Goal: Task Accomplishment & Management: Complete application form

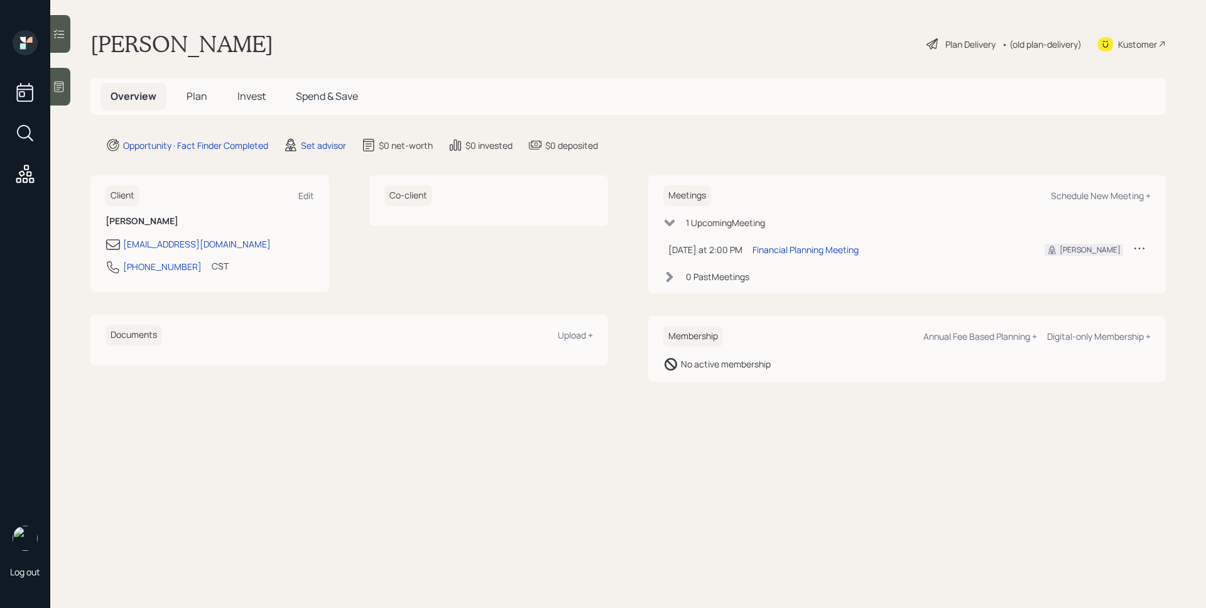
click at [316, 152] on div "Set advisor" at bounding box center [314, 145] width 63 height 15
click at [327, 141] on div "Set advisor" at bounding box center [323, 145] width 45 height 13
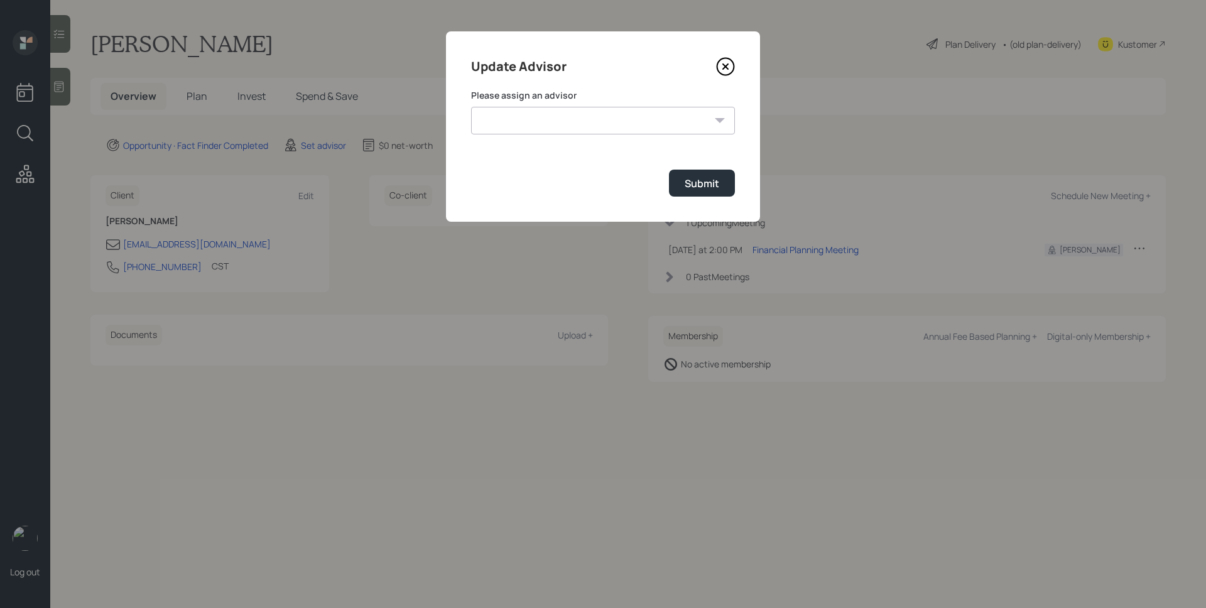
click at [576, 122] on select "Jonah Coleman Tyler End Michael Russo Treva Nostdahl Eric Schwartz James DiStas…" at bounding box center [603, 121] width 264 height 28
select select "d946c976-65aa-4529-ac9d-02c4f1114fc0"
click at [471, 107] on select "Jonah Coleman Tyler End Michael Russo Treva Nostdahl Eric Schwartz James DiStas…" at bounding box center [603, 121] width 264 height 28
click at [710, 186] on div "Submit" at bounding box center [701, 183] width 35 height 14
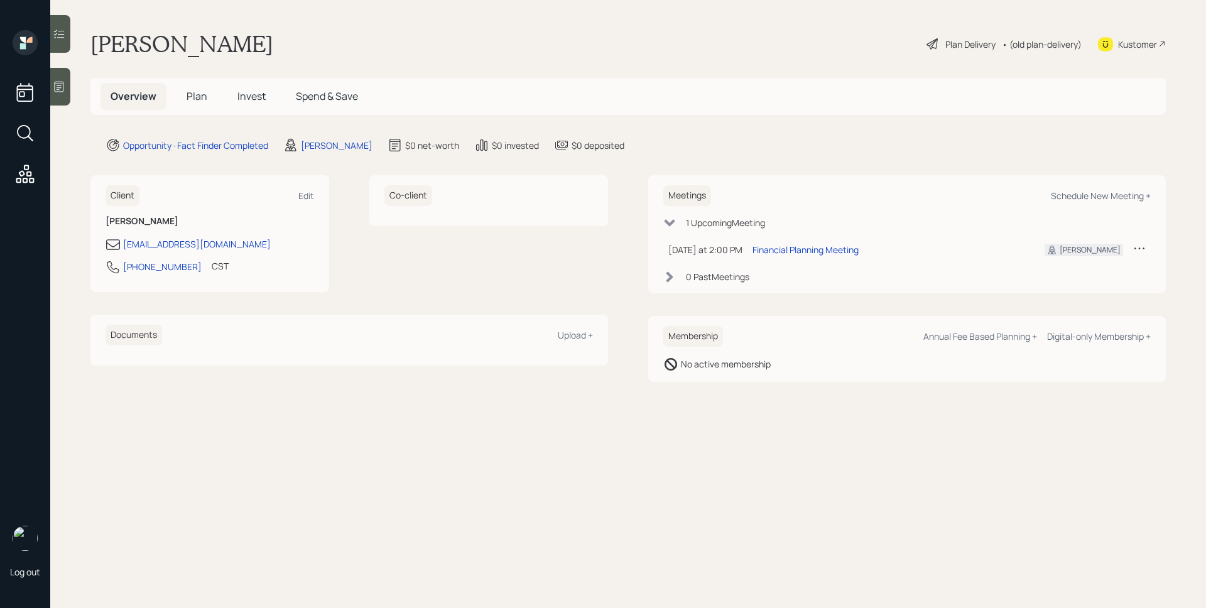
click at [65, 83] on icon at bounding box center [59, 86] width 13 height 13
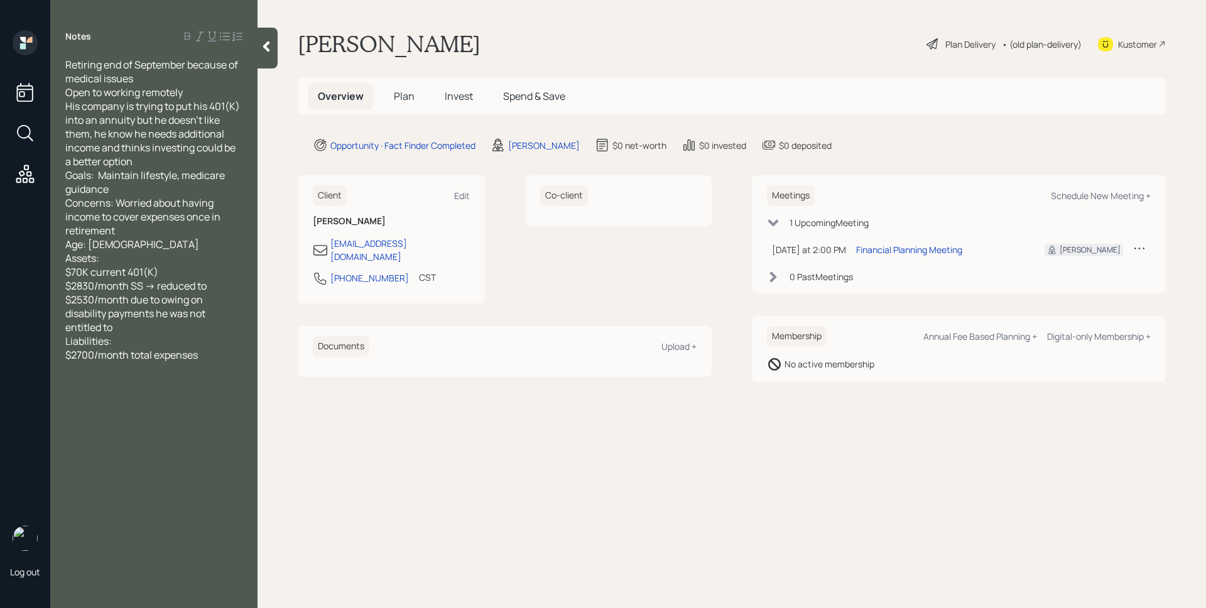
click at [401, 101] on span "Plan" at bounding box center [404, 96] width 21 height 14
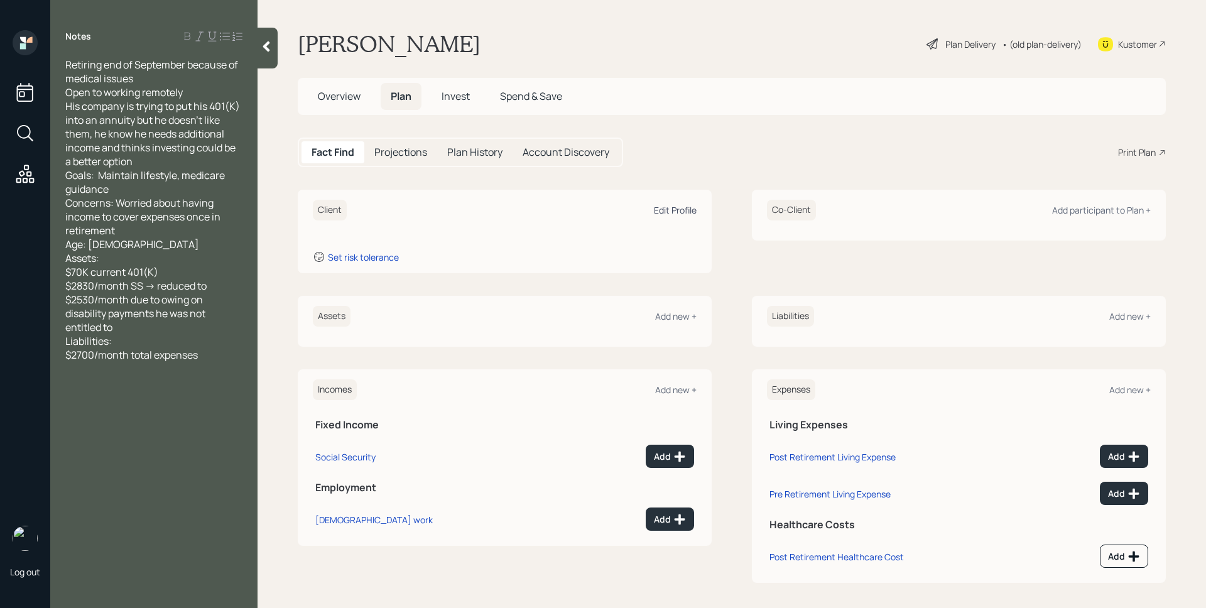
click at [661, 209] on div "Edit Profile" at bounding box center [675, 210] width 43 height 12
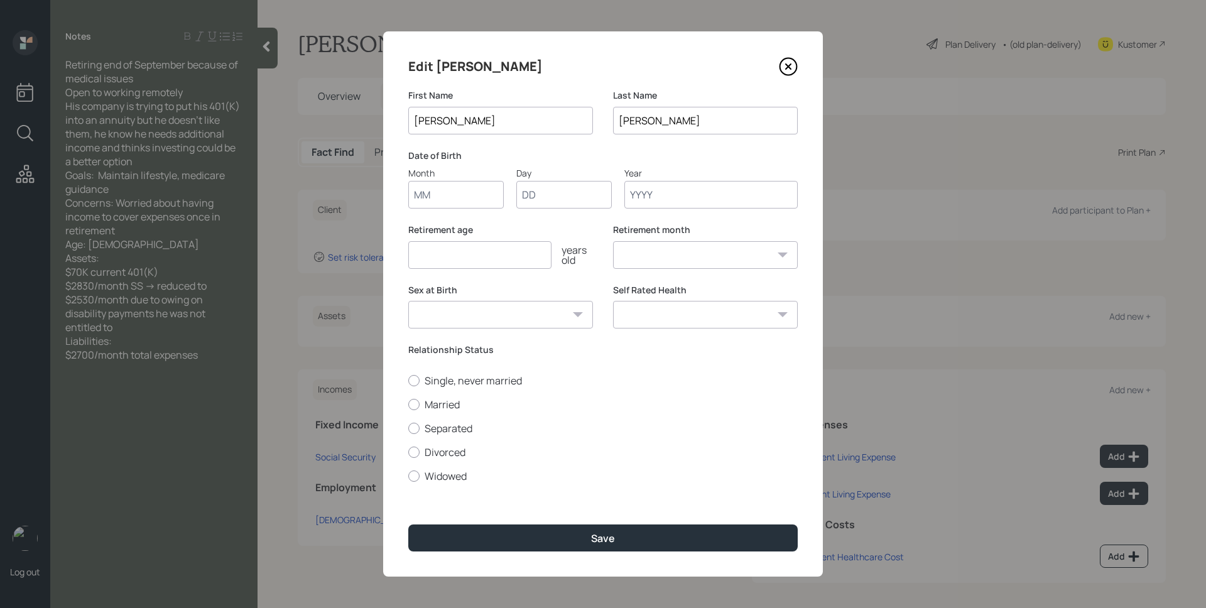
click at [453, 195] on input "Month" at bounding box center [455, 195] width 95 height 28
type input "01"
type input "1959"
select select "1"
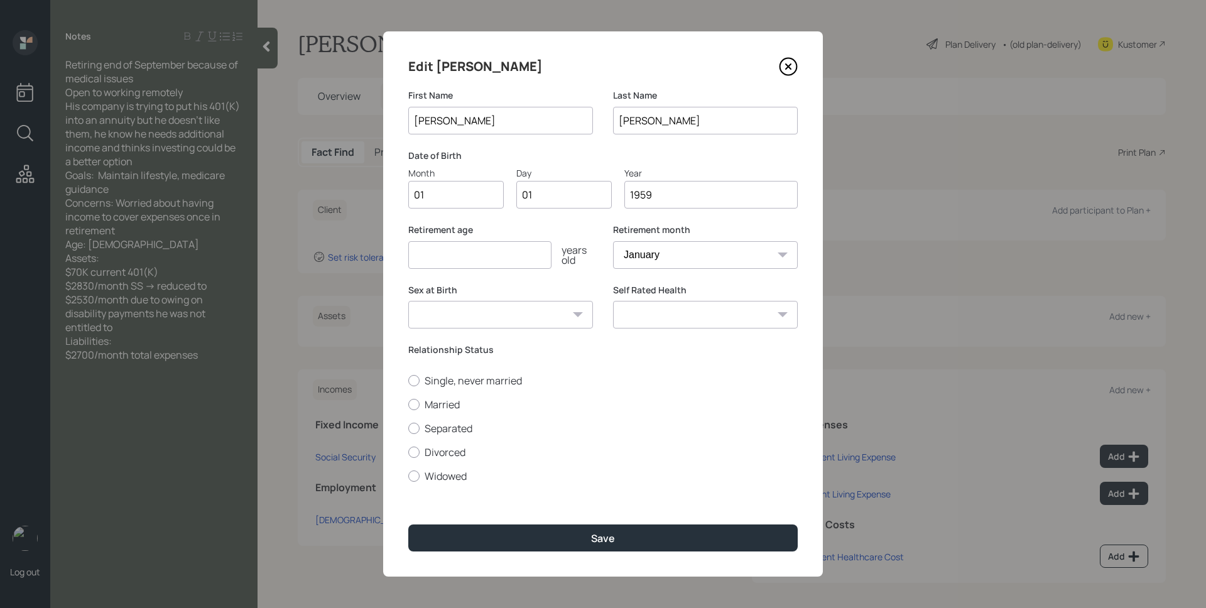
type input "1959"
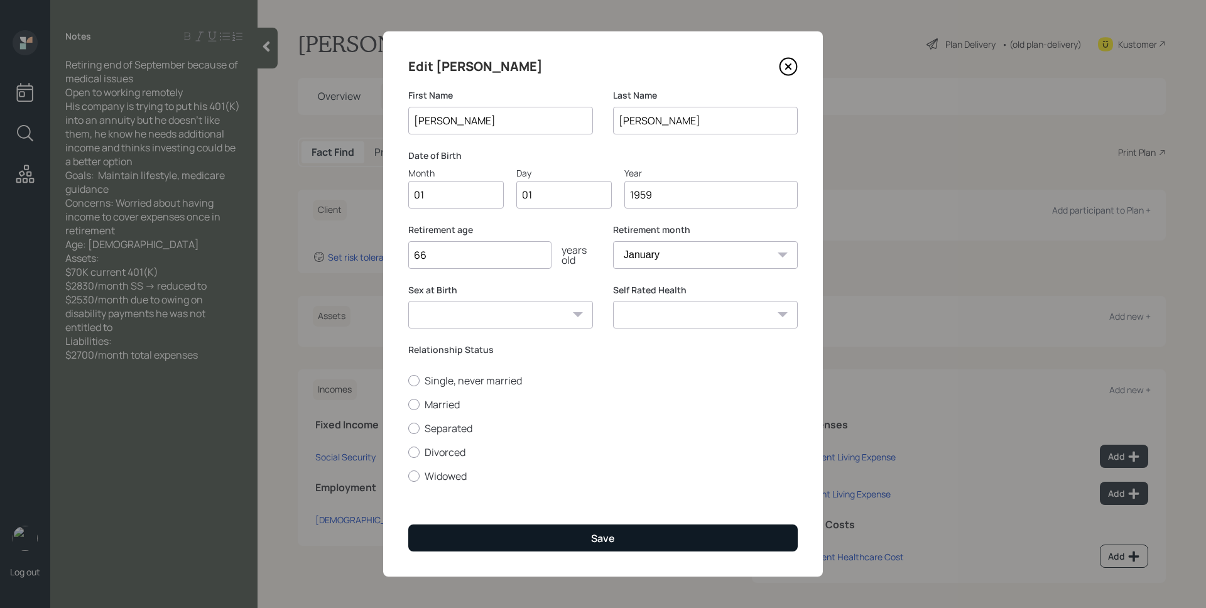
type input "66"
drag, startPoint x: 589, startPoint y: 541, endPoint x: 588, endPoint y: 534, distance: 6.4
click at [587, 536] on button "Save" at bounding box center [602, 537] width 389 height 27
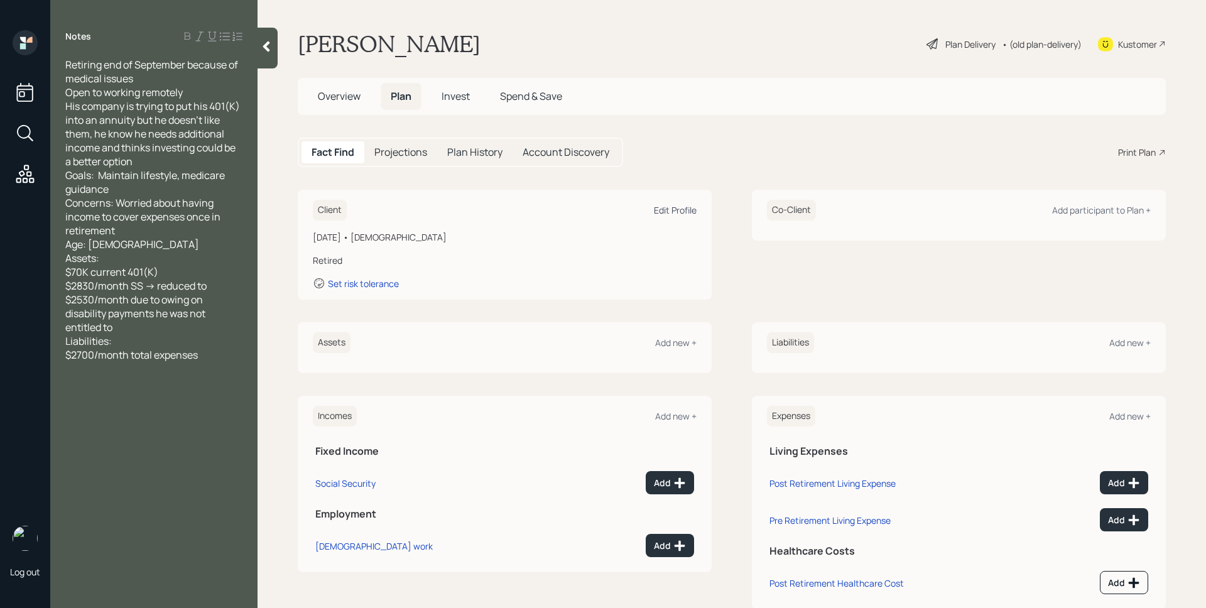
click at [669, 210] on div "Edit Profile" at bounding box center [675, 210] width 43 height 12
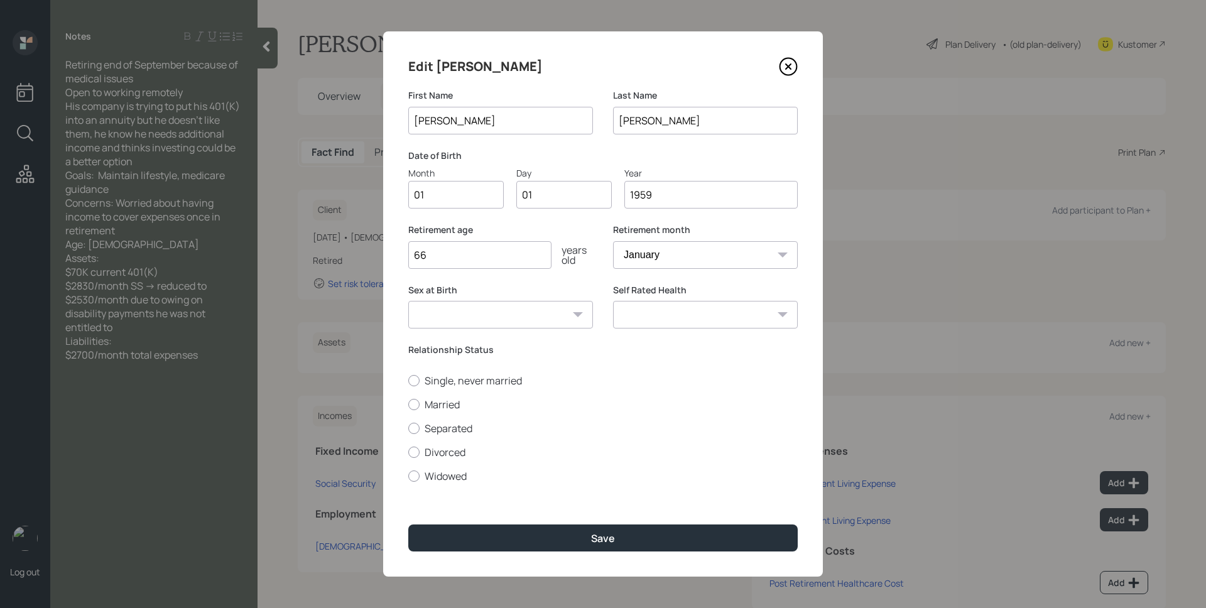
click at [686, 242] on select "January February March April May June July August September October November De…" at bounding box center [705, 255] width 185 height 28
select select "9"
click at [613, 241] on select "January February March April May June July August September October November De…" at bounding box center [705, 255] width 185 height 28
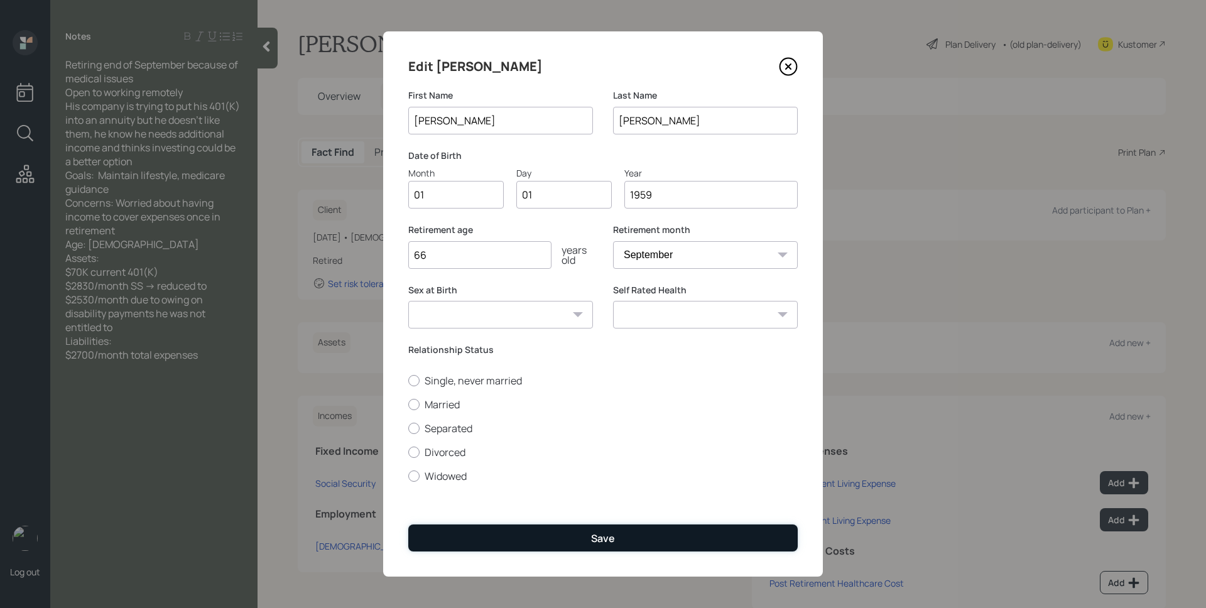
click at [627, 537] on button "Save" at bounding box center [602, 537] width 389 height 27
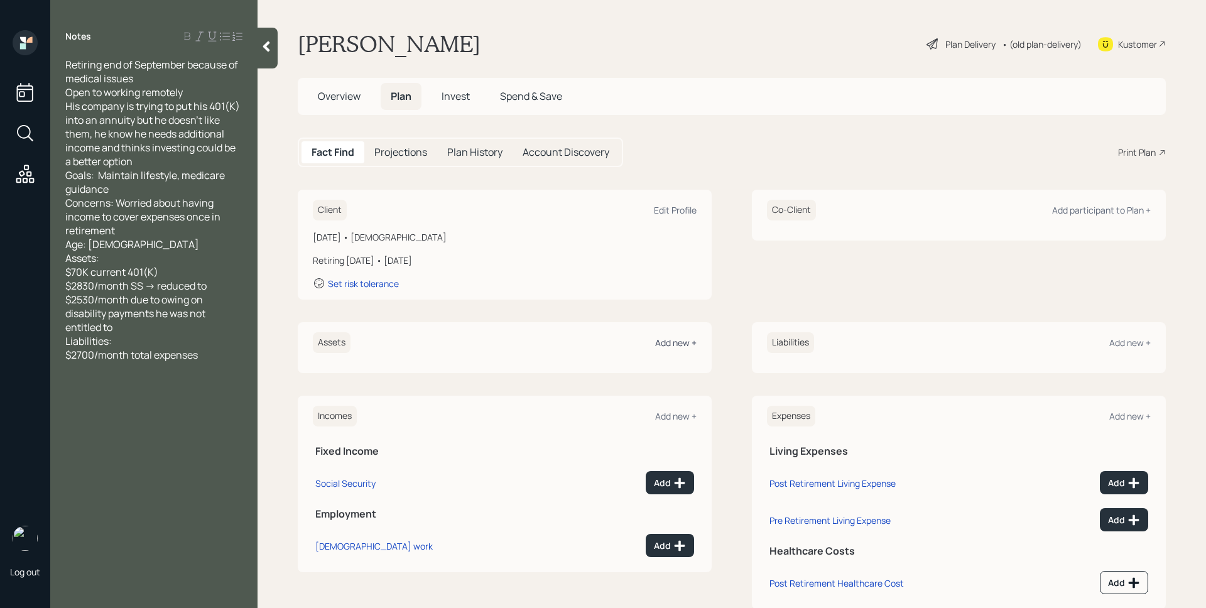
click at [672, 343] on div "Add new +" at bounding box center [675, 343] width 41 height 12
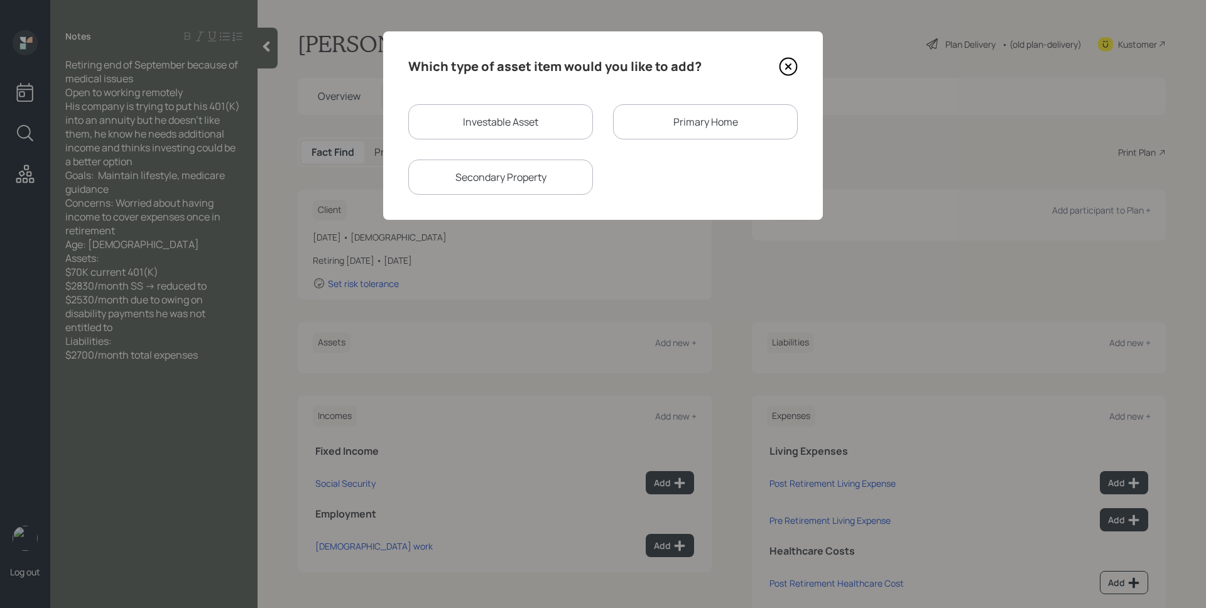
click at [541, 114] on div "Investable Asset" at bounding box center [500, 121] width 185 height 35
select select "taxable"
select select "balanced"
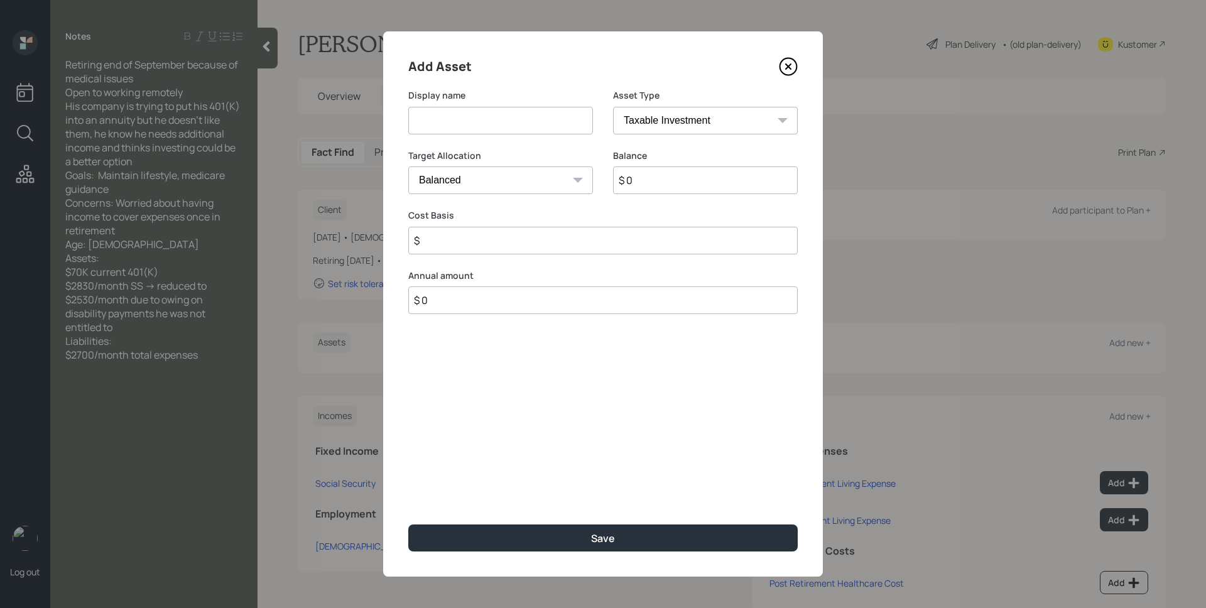
click at [528, 121] on input at bounding box center [500, 121] width 185 height 28
type input "401k"
click at [715, 117] on select "SEP IRA IRA Roth IRA 401(k) Roth 401(k) 403(b) Roth 403(b) 457(b) Roth 457(b) H…" at bounding box center [705, 121] width 185 height 28
select select "company_sponsored"
click at [613, 107] on select "SEP IRA IRA Roth IRA 401(k) Roth 401(k) 403(b) Roth 403(b) 457(b) Roth 457(b) H…" at bounding box center [705, 121] width 185 height 28
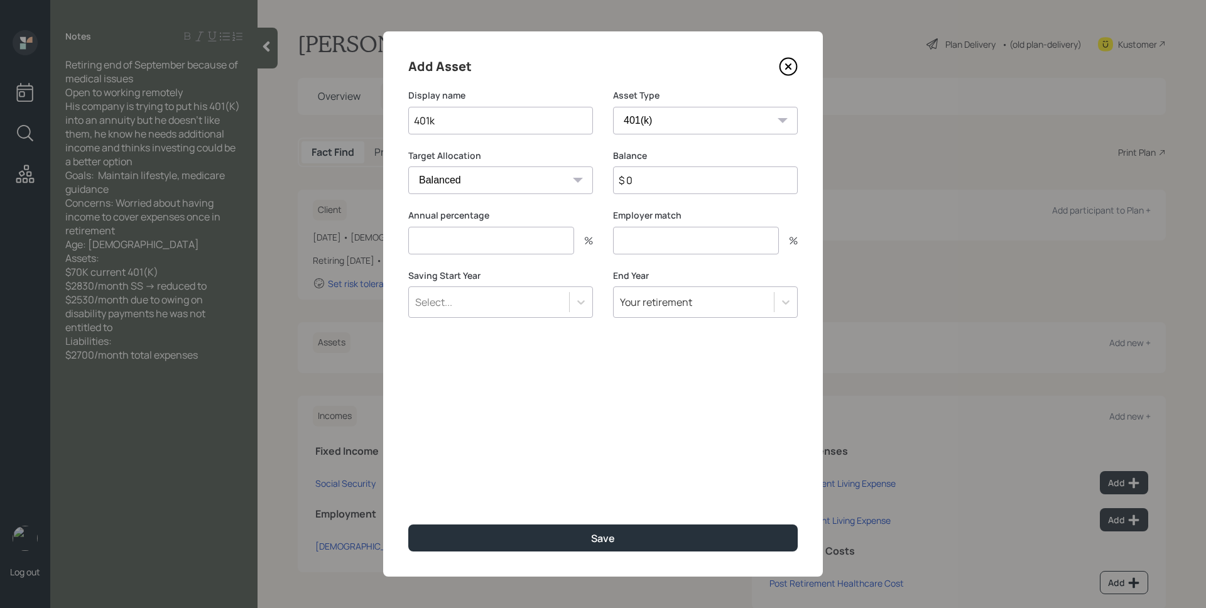
click at [676, 178] on input "$ 0" at bounding box center [705, 180] width 185 height 28
type input "$ 70,000"
type input "0"
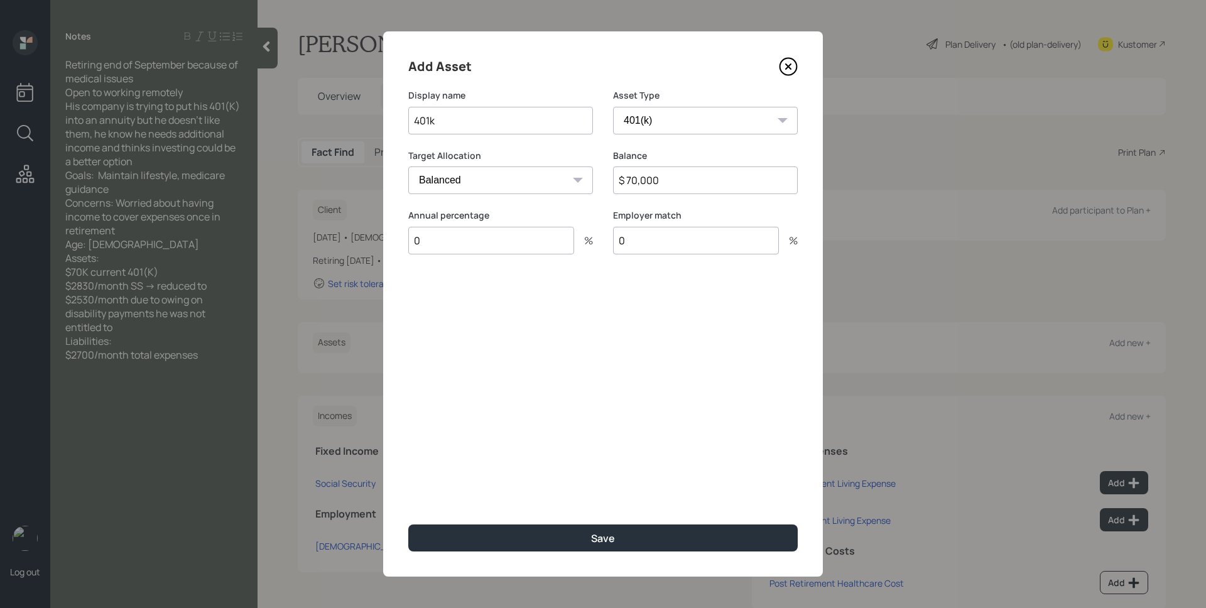
click at [408, 524] on button "Save" at bounding box center [602, 537] width 389 height 27
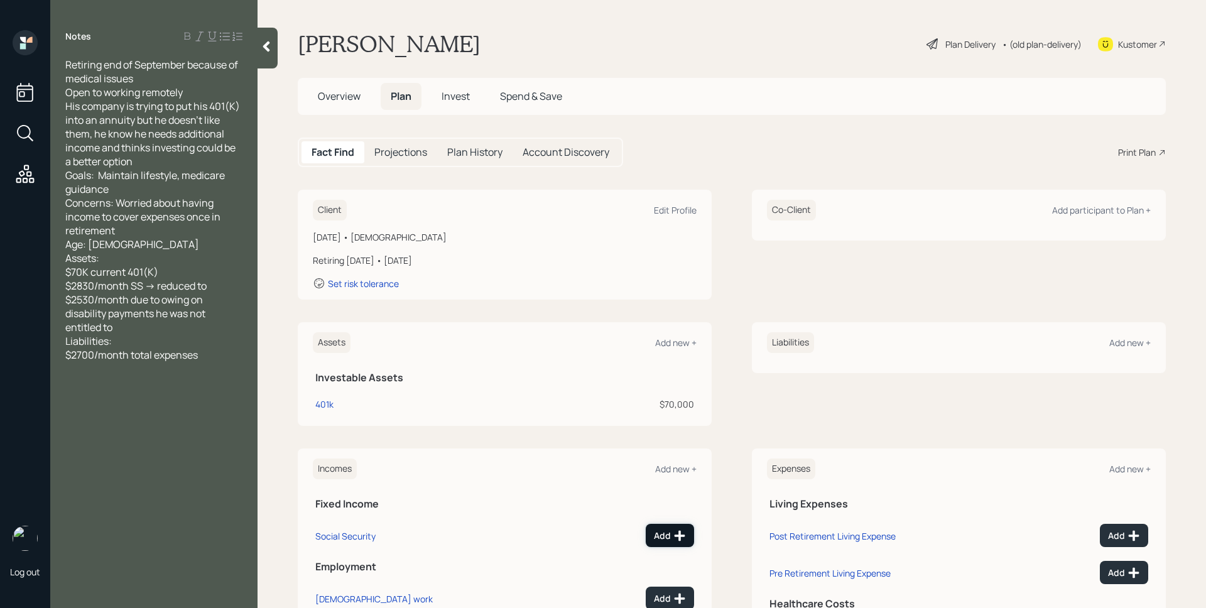
click at [677, 531] on icon at bounding box center [679, 535] width 13 height 13
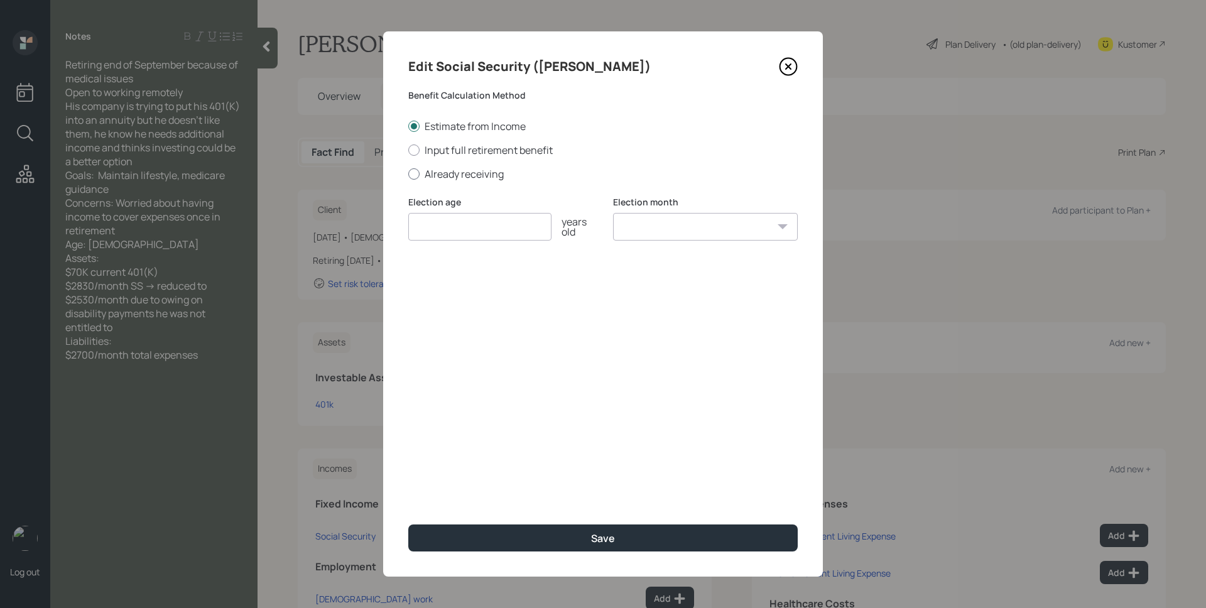
click at [483, 171] on label "Already receiving" at bounding box center [602, 174] width 389 height 14
click at [408, 173] on input "Already receiving" at bounding box center [408, 173] width 1 height 1
radio input "true"
click at [490, 220] on input "number" at bounding box center [479, 227] width 143 height 28
type input "65"
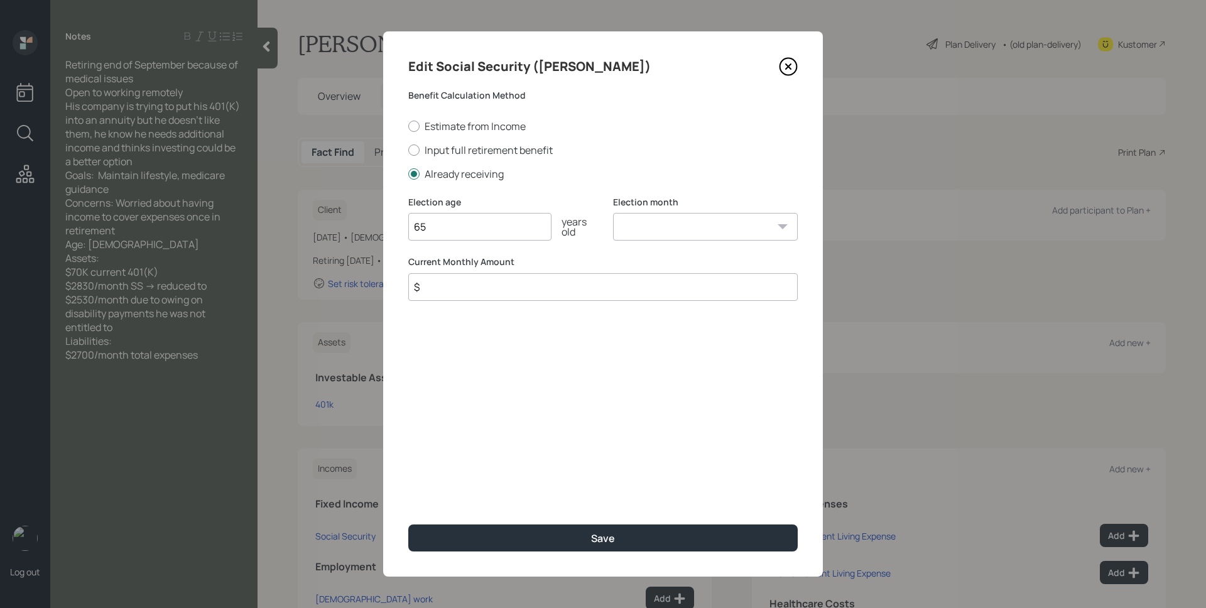
select select "1"
click at [613, 213] on select "January February March April May June July August September October November De…" at bounding box center [705, 227] width 185 height 28
type input "$ 2,530"
click at [408, 524] on button "Save" at bounding box center [602, 537] width 389 height 27
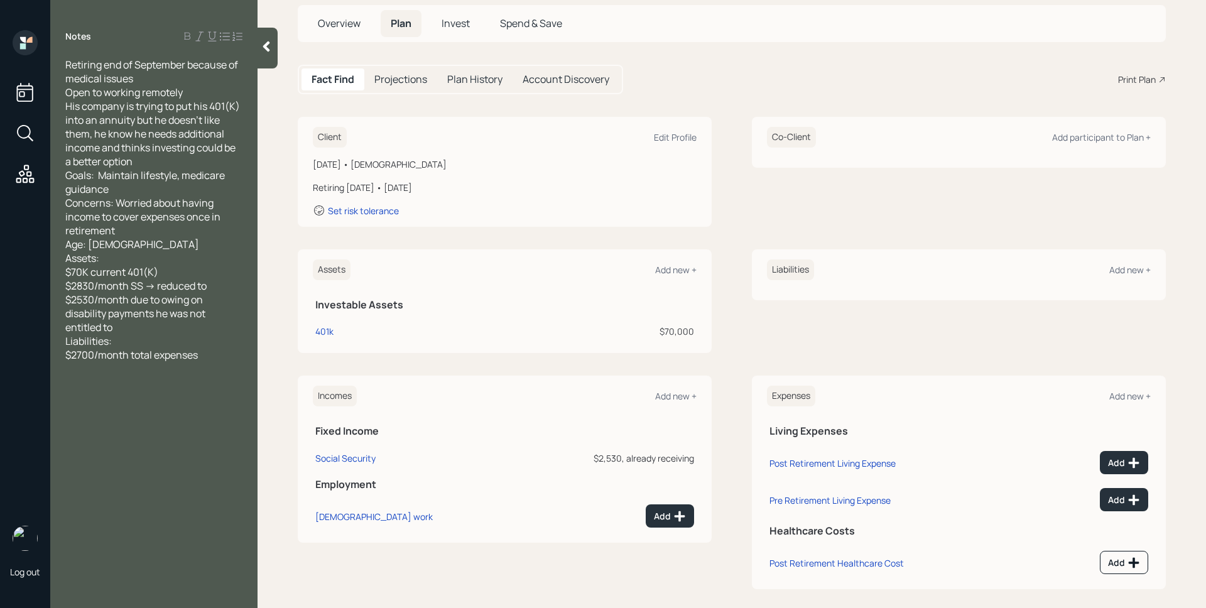
scroll to position [84, 0]
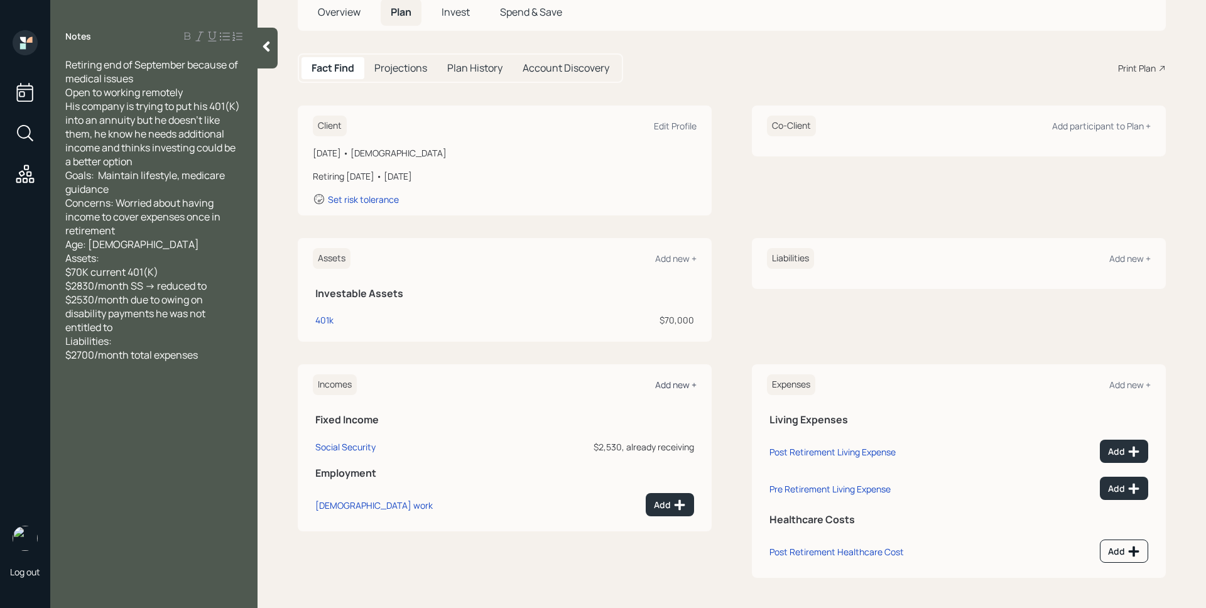
click at [674, 385] on div "Add new +" at bounding box center [675, 385] width 41 height 12
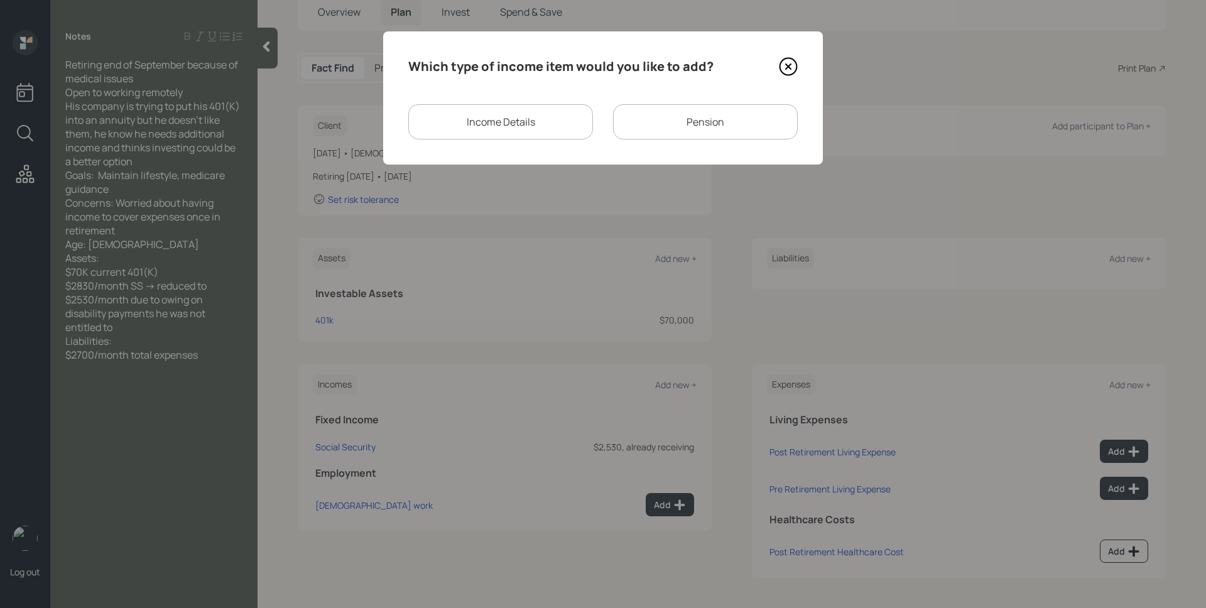
click at [782, 65] on icon at bounding box center [788, 66] width 19 height 19
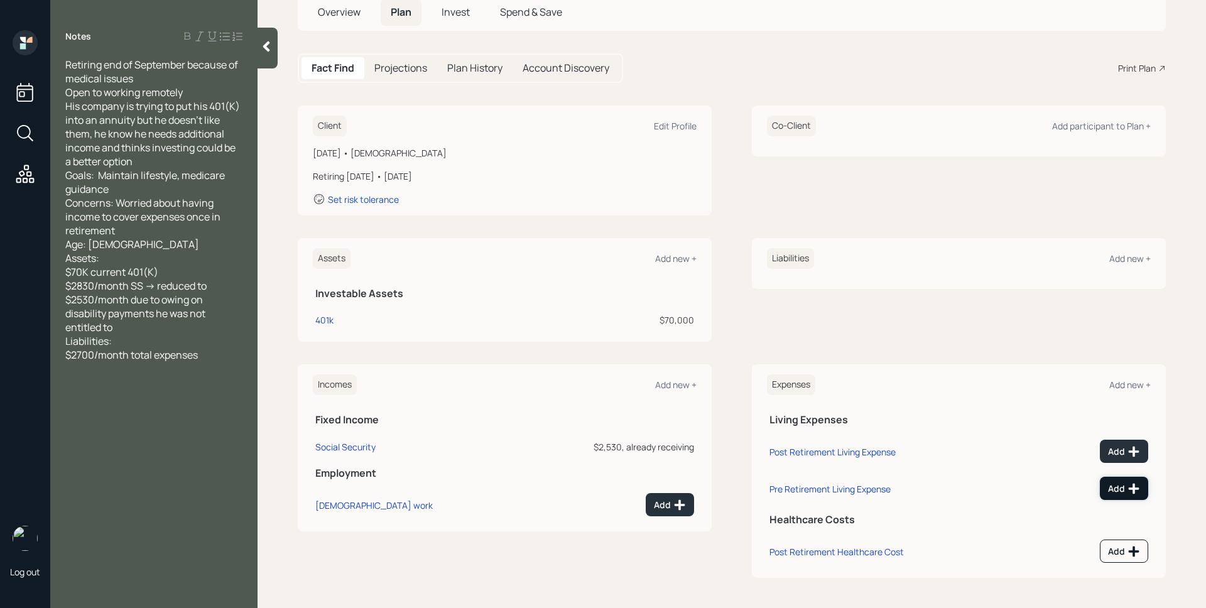
click at [1115, 485] on div "Add" at bounding box center [1124, 488] width 32 height 13
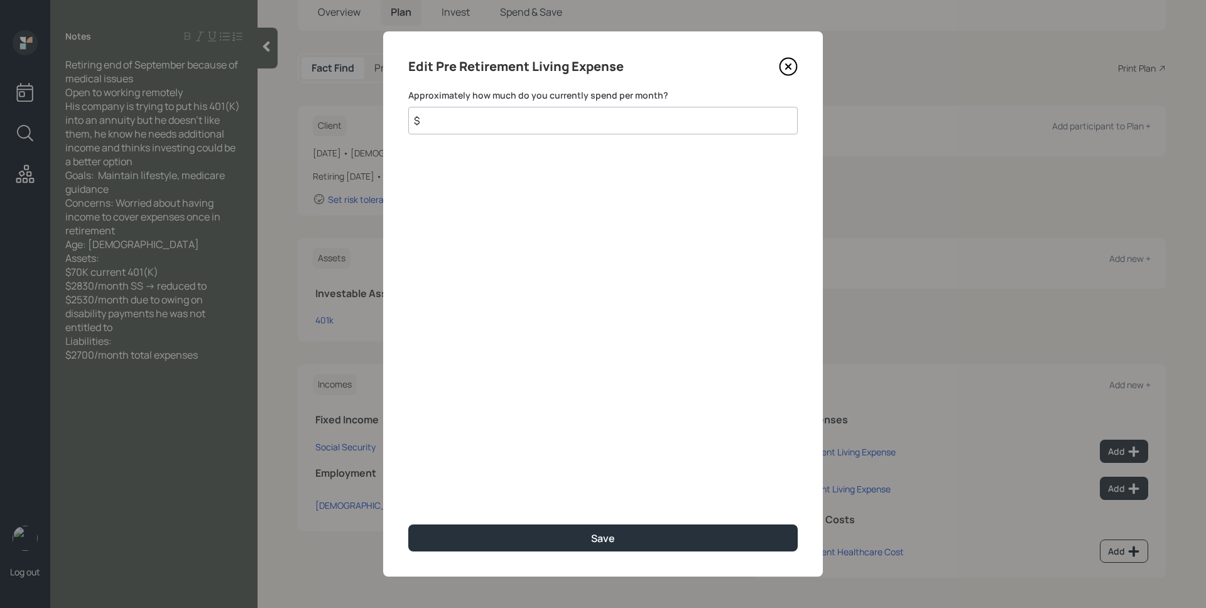
click at [789, 67] on icon at bounding box center [788, 66] width 5 height 5
